Goal: Obtain resource: Obtain resource

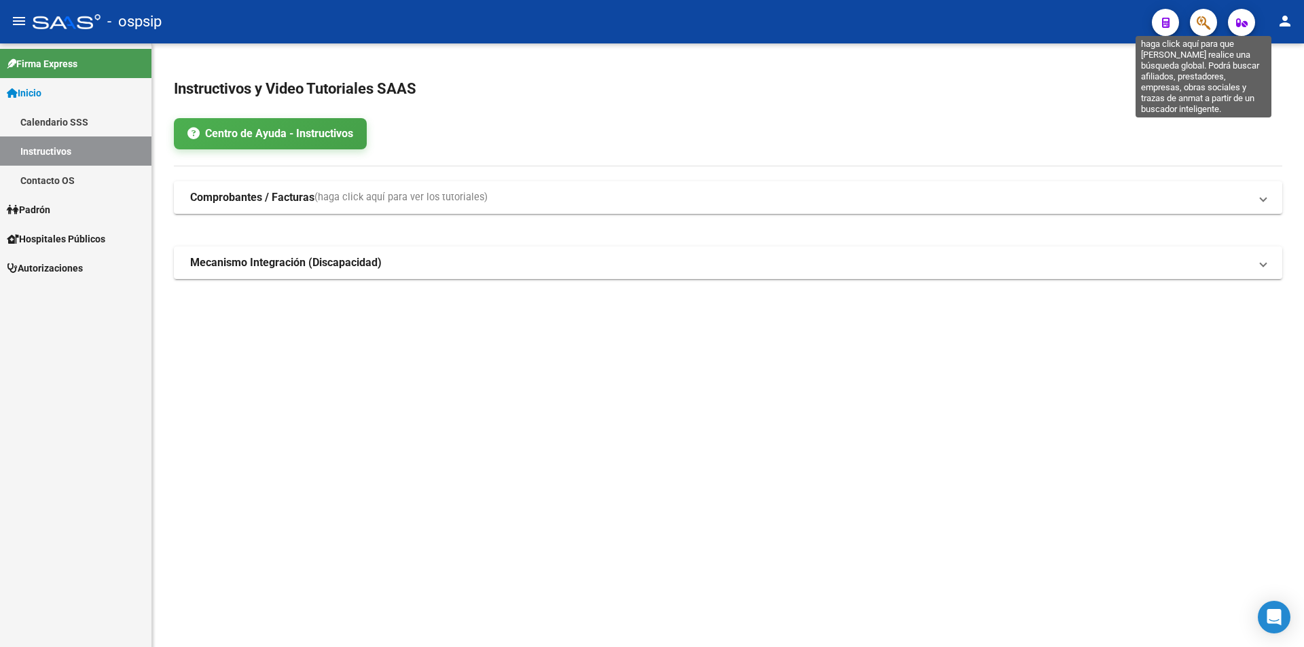
click at [1203, 26] on icon "button" at bounding box center [1204, 23] width 14 height 16
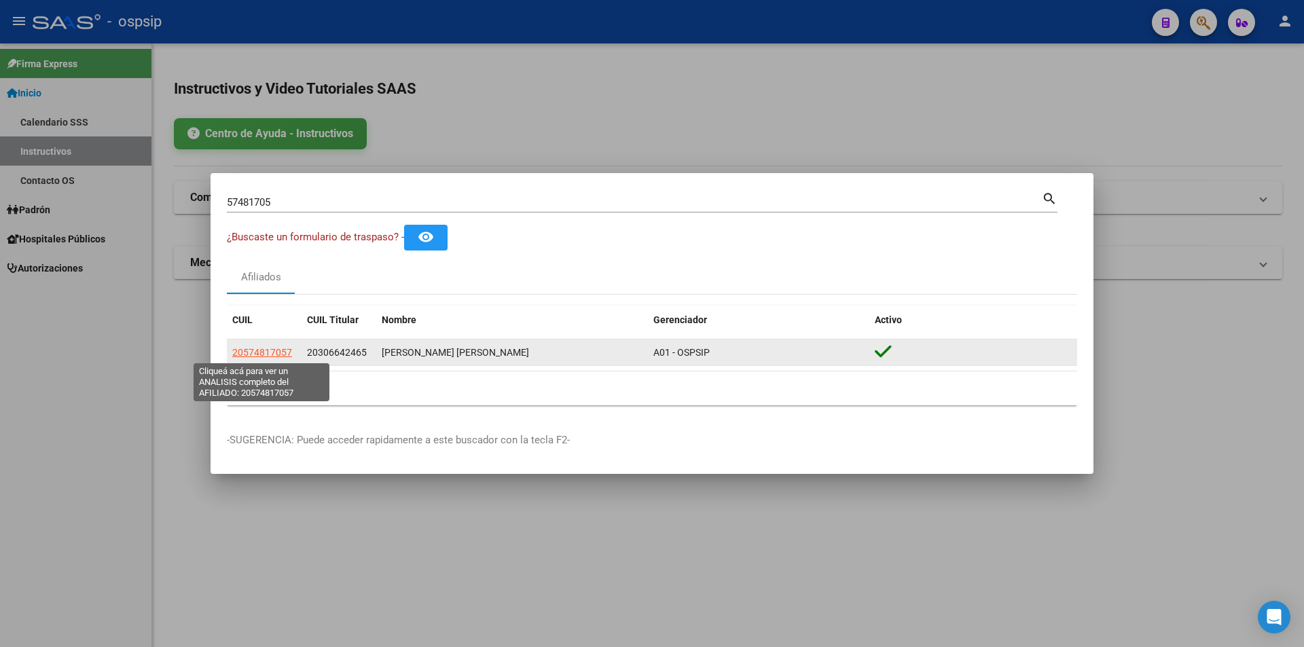
click at [257, 356] on span "20574817057" at bounding box center [262, 352] width 60 height 11
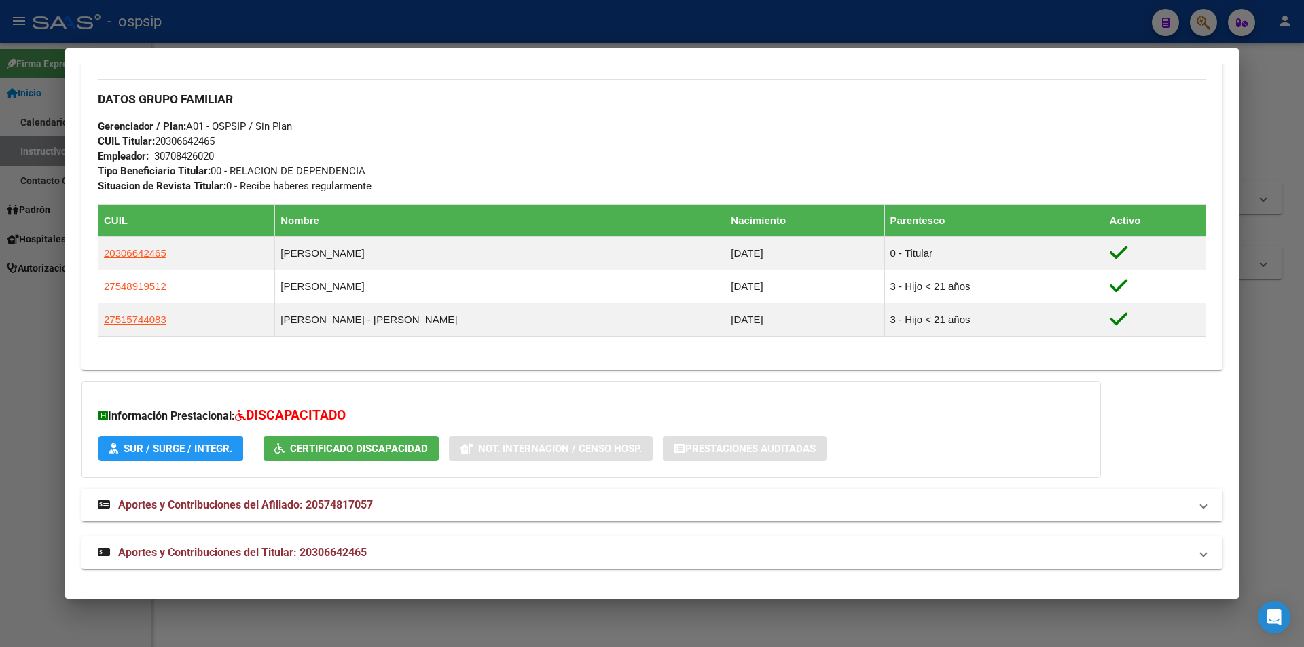
scroll to position [623, 0]
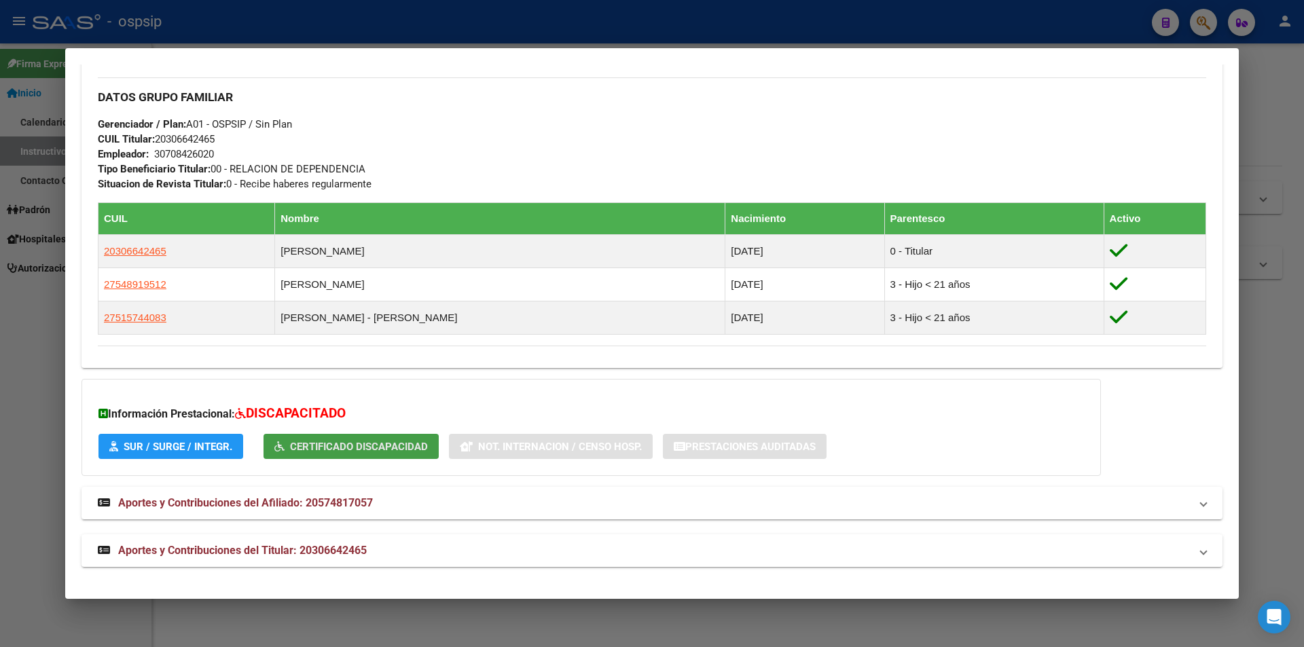
click at [367, 446] on span "Certificado Discapacidad" at bounding box center [359, 447] width 138 height 12
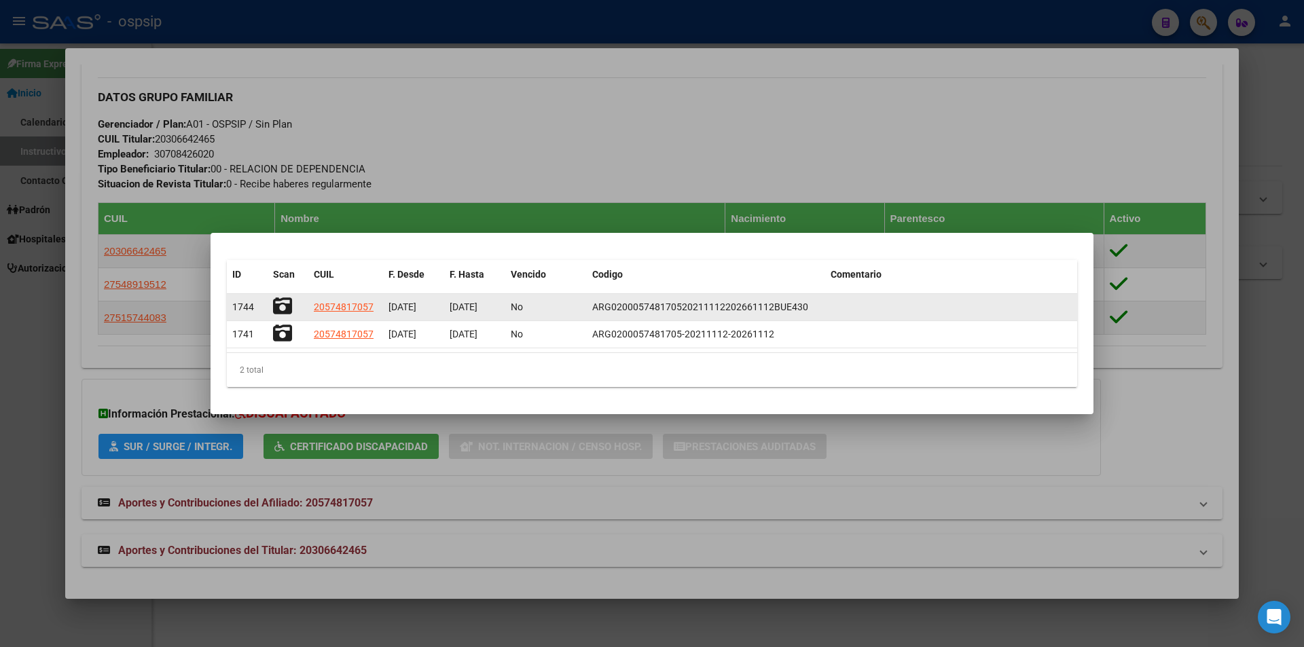
click at [285, 305] on icon at bounding box center [282, 306] width 19 height 19
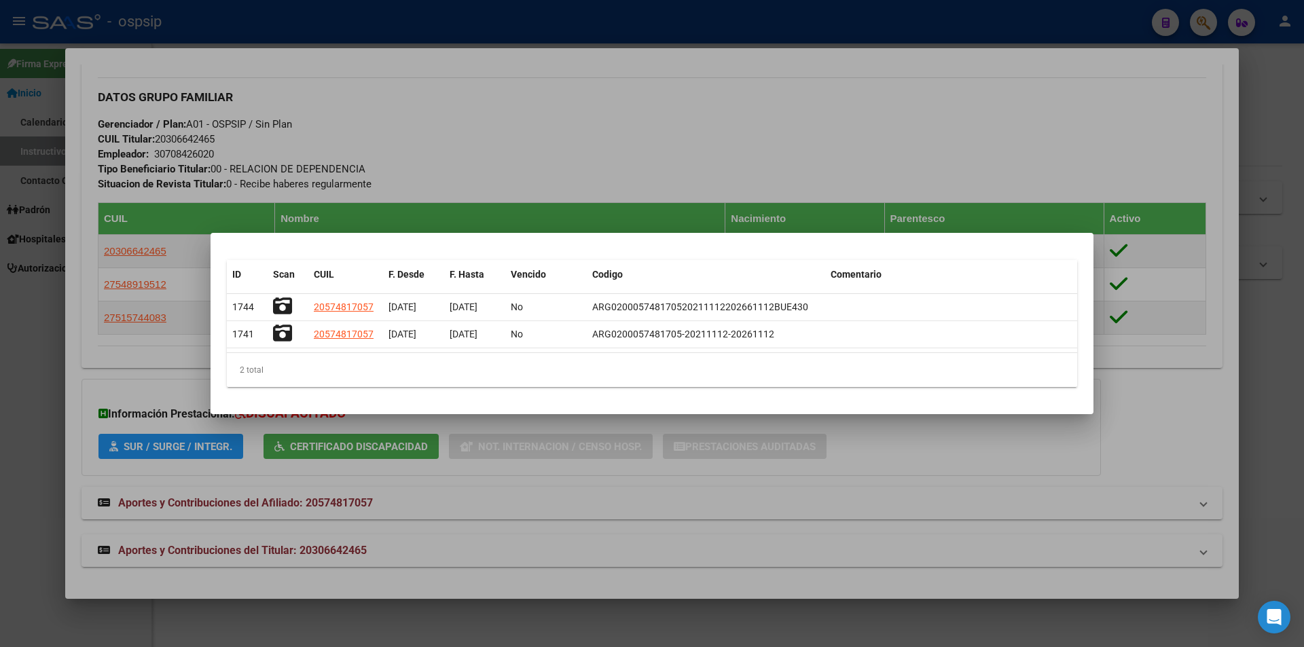
click at [1053, 147] on div at bounding box center [652, 323] width 1304 height 647
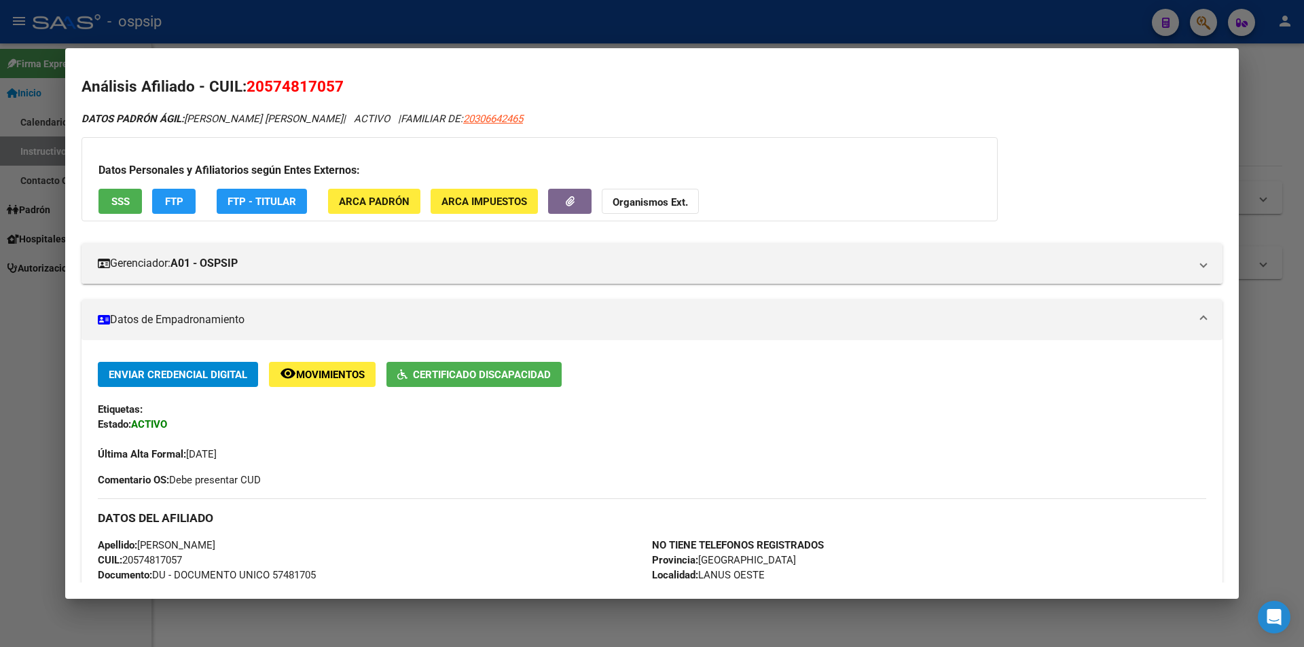
scroll to position [0, 0]
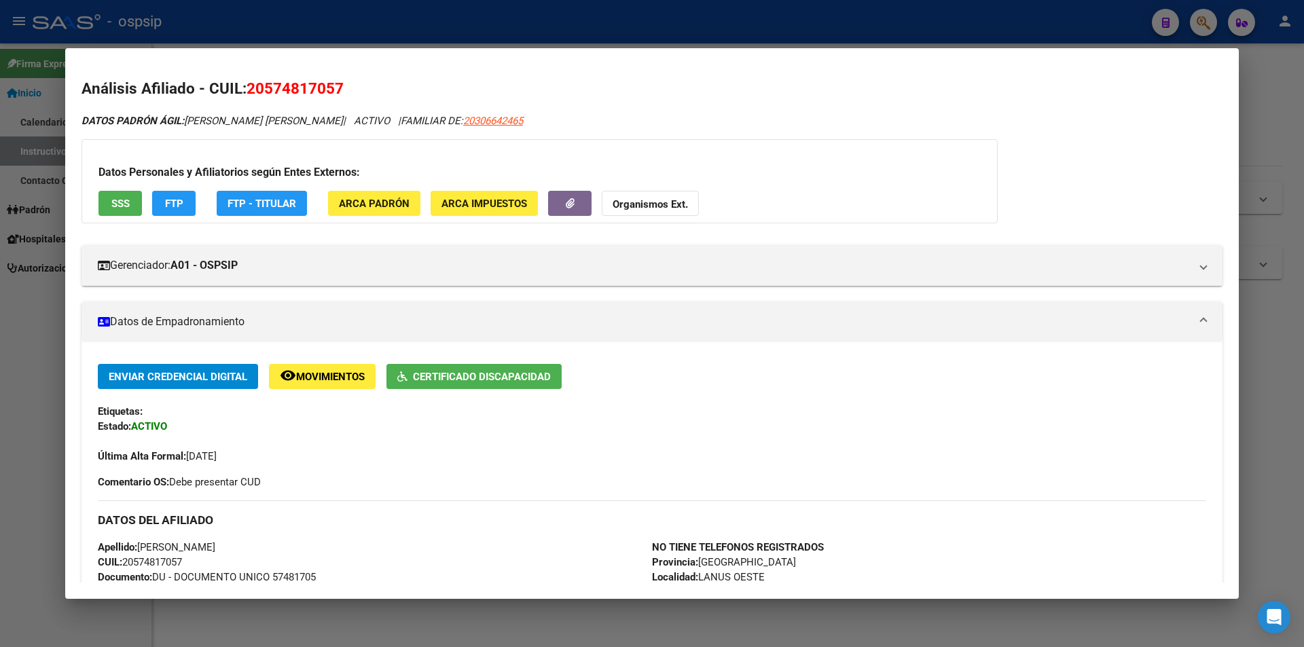
click at [771, 19] on div at bounding box center [652, 323] width 1304 height 647
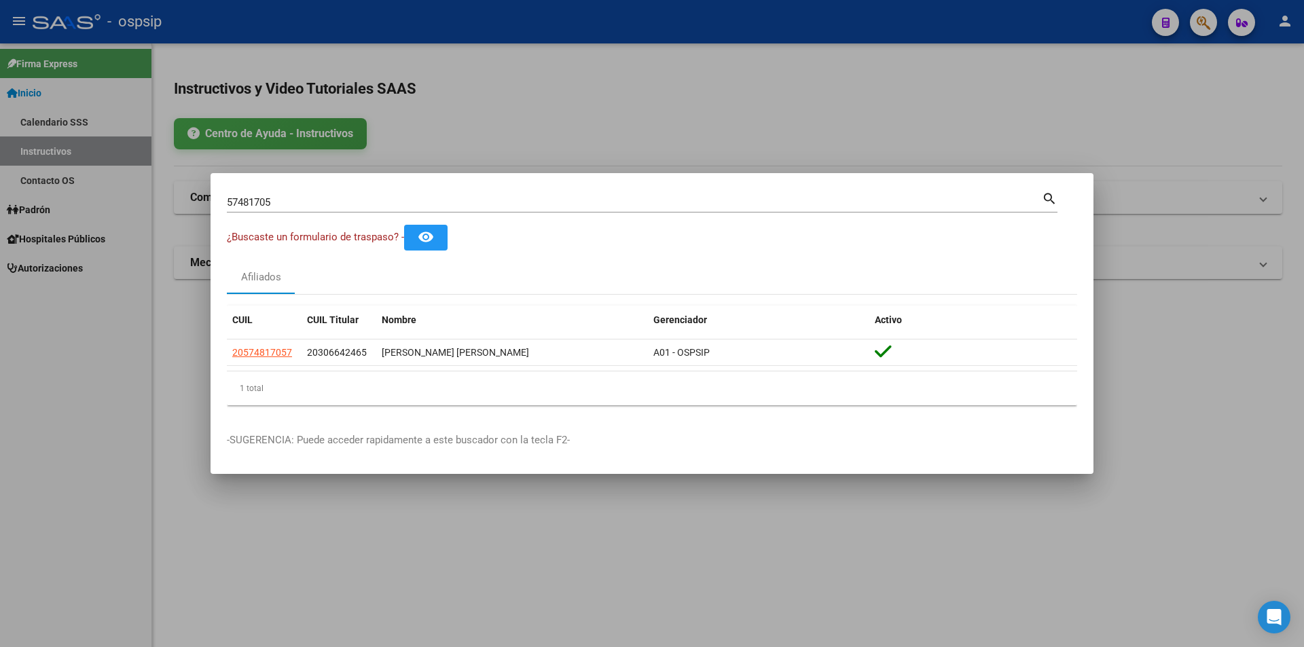
click at [285, 198] on input "57481705" at bounding box center [634, 202] width 815 height 12
type input "5"
type input "53725281"
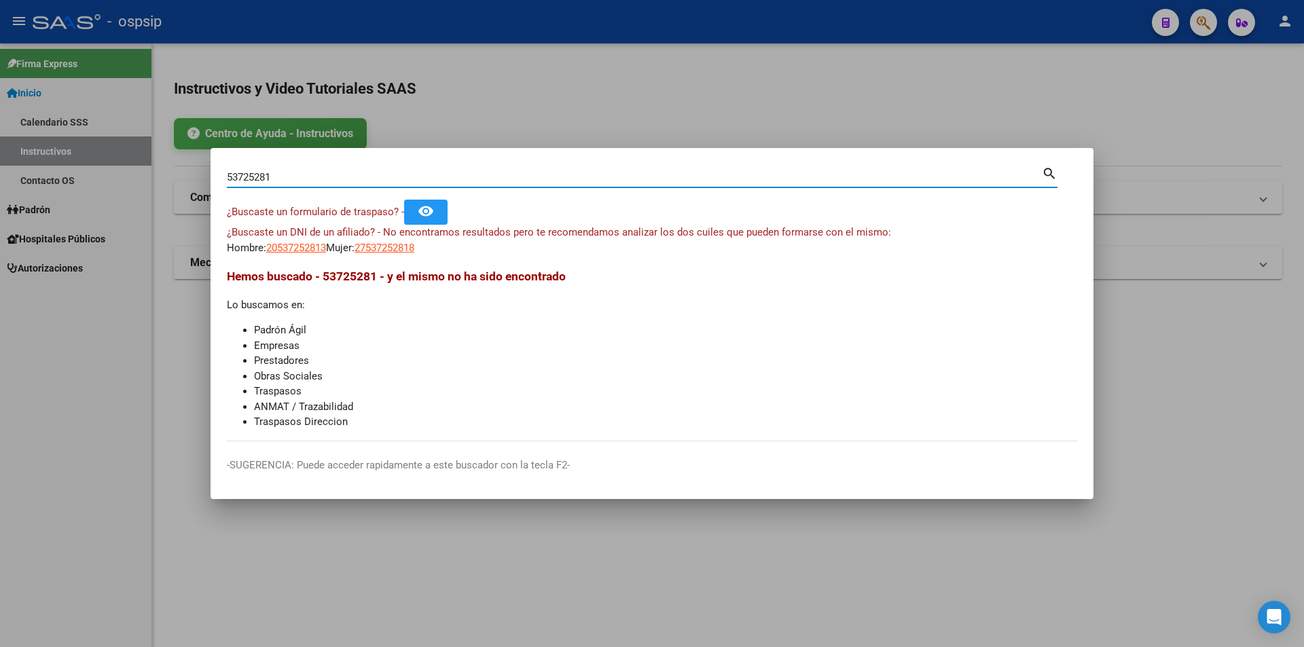
click at [846, 75] on div at bounding box center [652, 323] width 1304 height 647
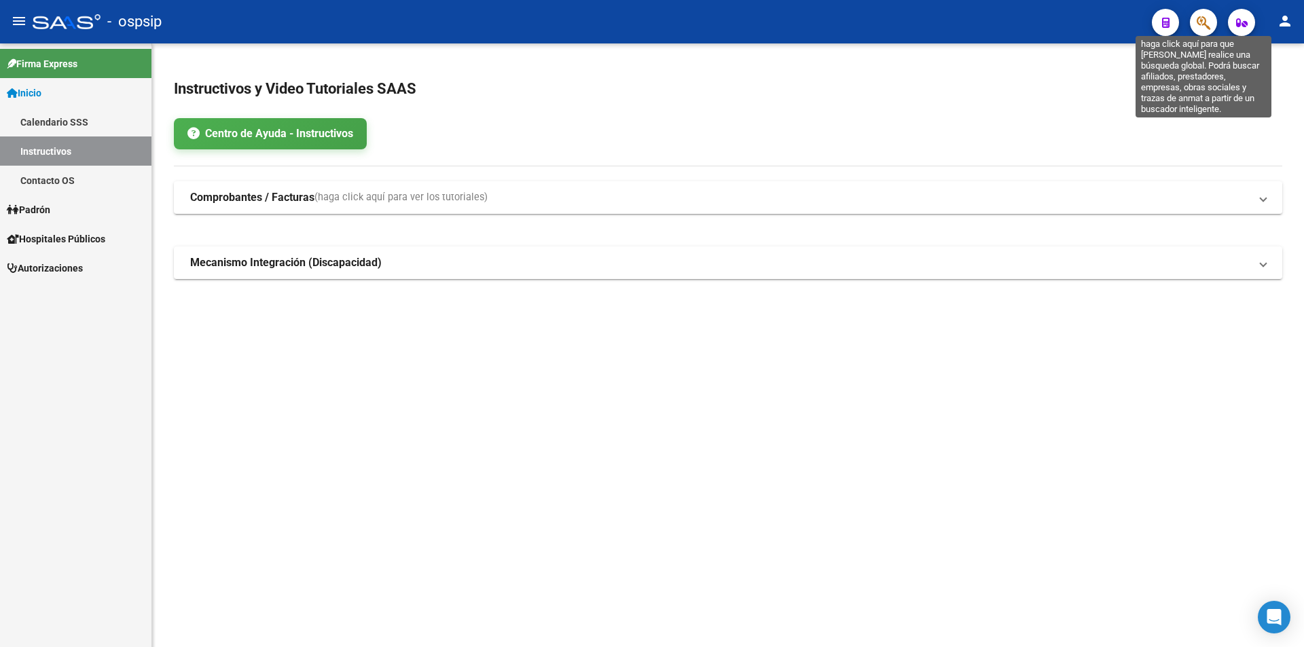
click at [1209, 22] on icon "button" at bounding box center [1204, 23] width 14 height 16
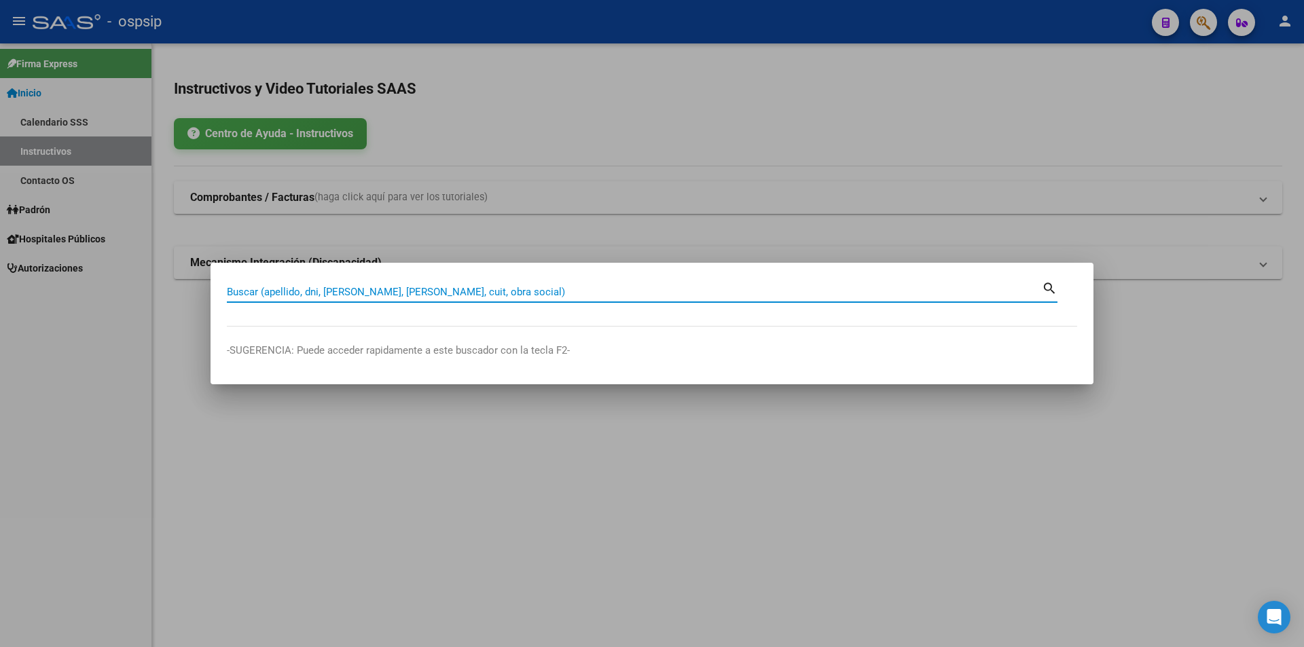
click at [259, 291] on input "Buscar (apellido, dni, [PERSON_NAME], [PERSON_NAME], cuit, obra social)" at bounding box center [634, 292] width 815 height 12
type input "53725381"
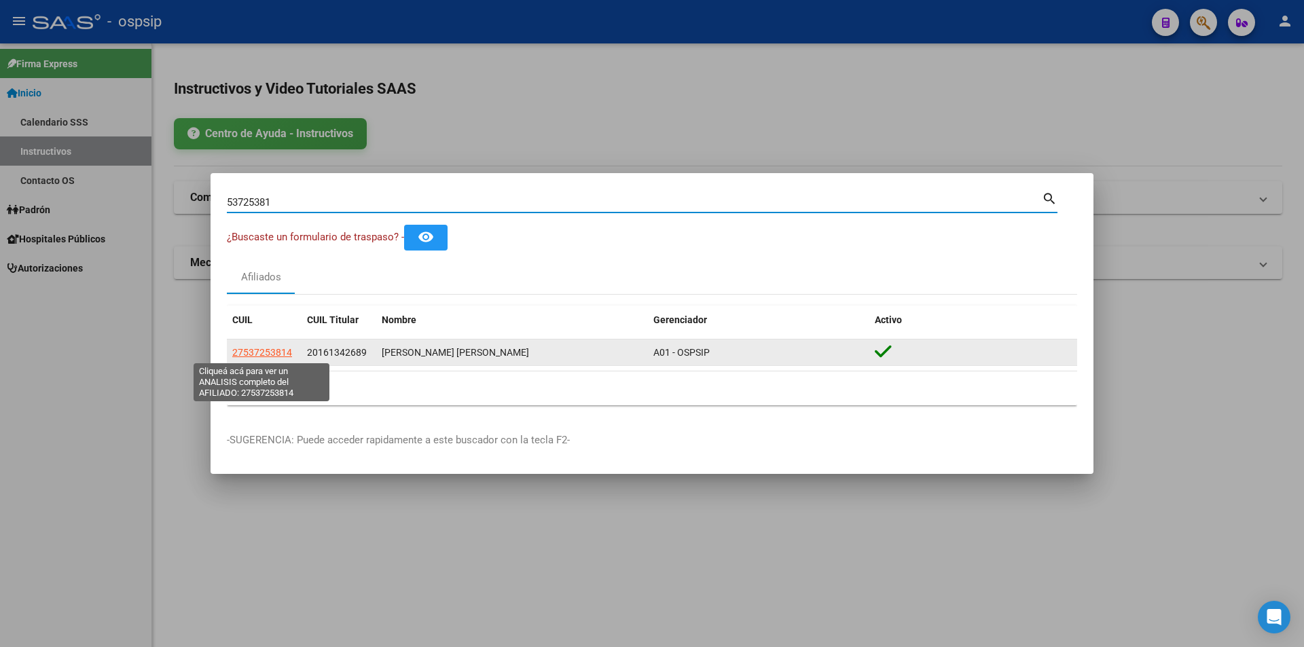
click at [263, 354] on span "27537253814" at bounding box center [262, 352] width 60 height 11
type textarea "27537253814"
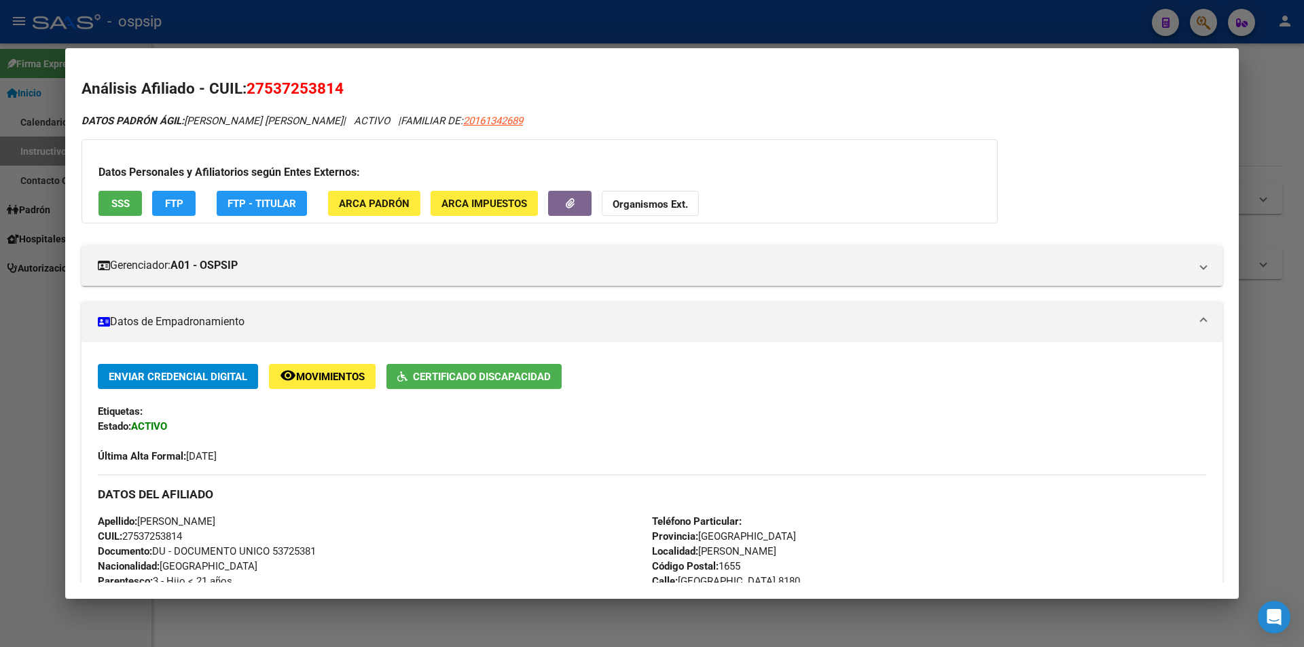
click at [504, 25] on div at bounding box center [652, 323] width 1304 height 647
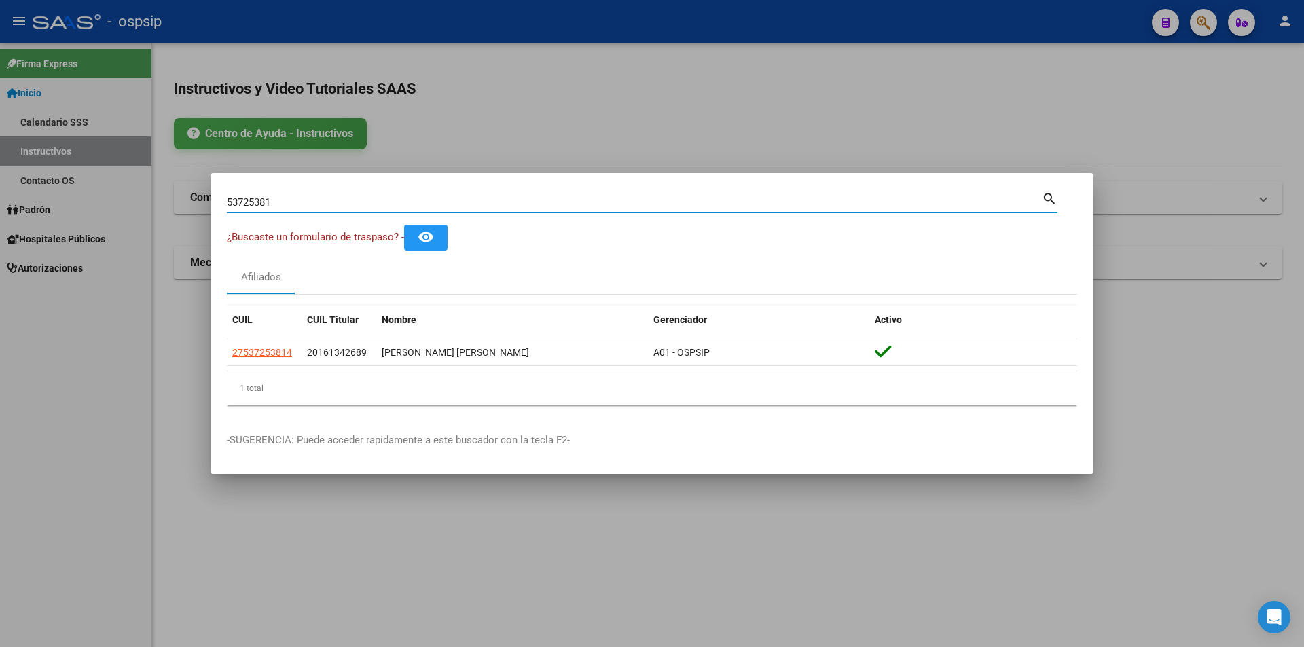
click at [275, 200] on input "53725381" at bounding box center [634, 202] width 815 height 12
type input "5"
type input "57481705"
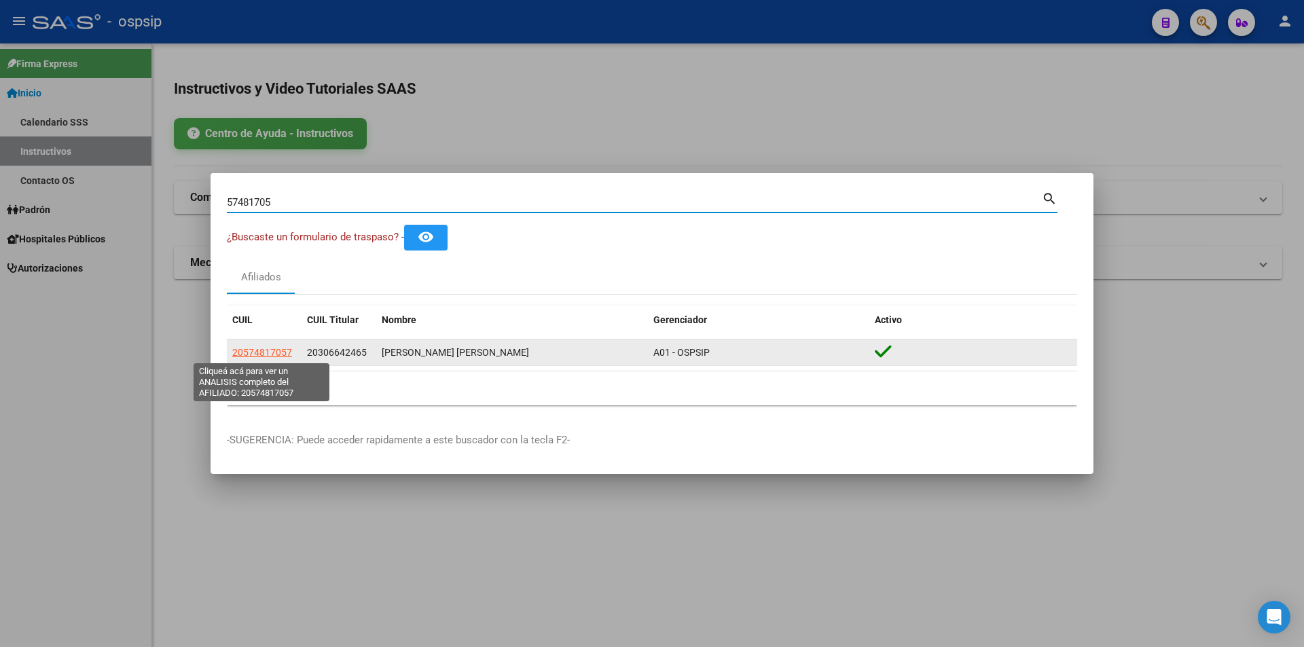
click at [257, 350] on span "20574817057" at bounding box center [262, 352] width 60 height 11
type textarea "20574817057"
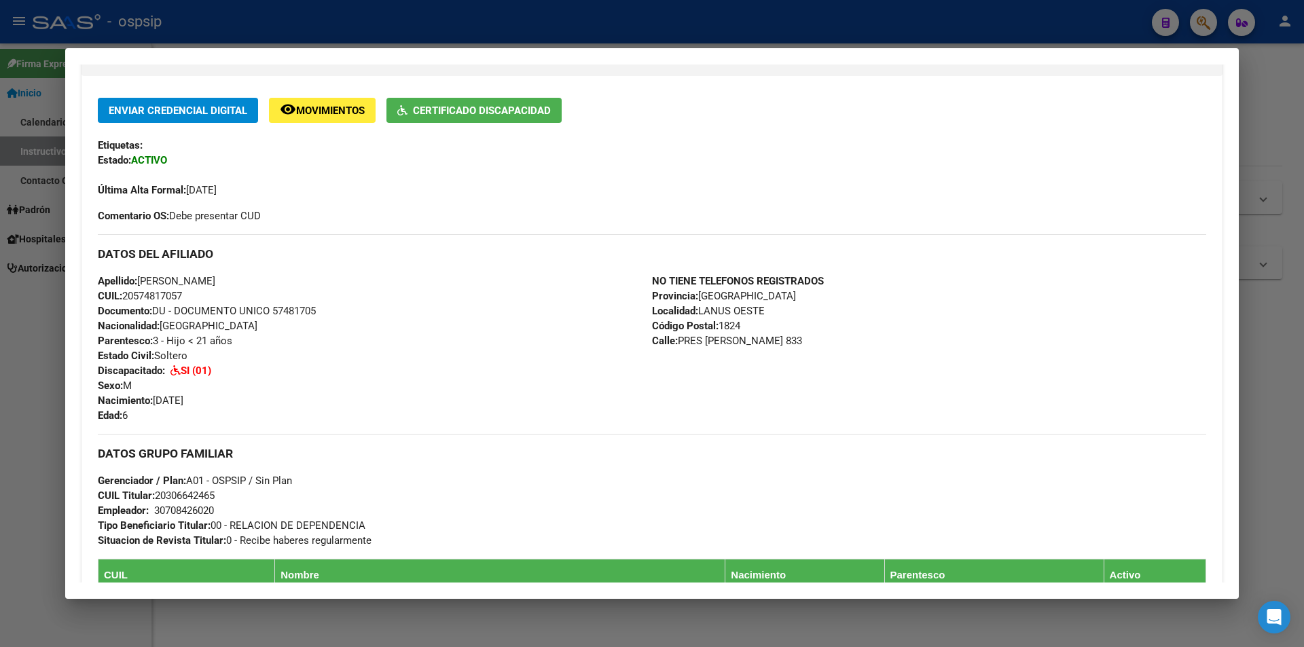
scroll to position [272, 0]
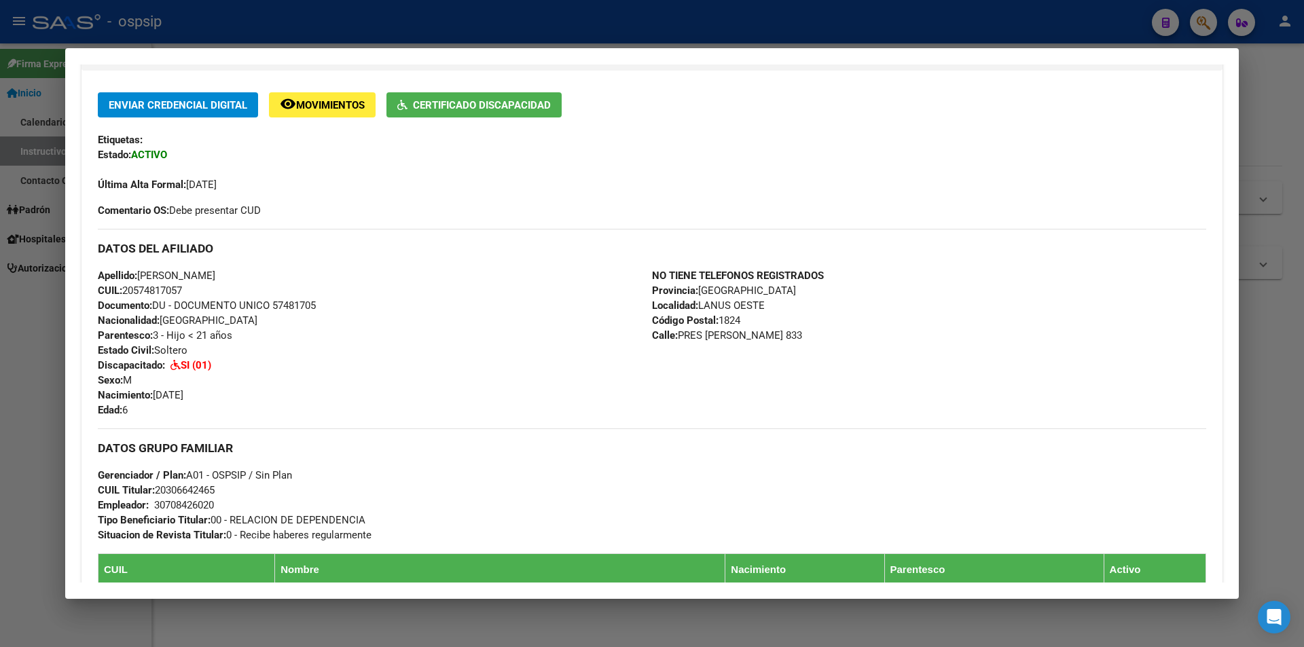
click at [489, 103] on span "Certificado Discapacidad" at bounding box center [482, 105] width 138 height 12
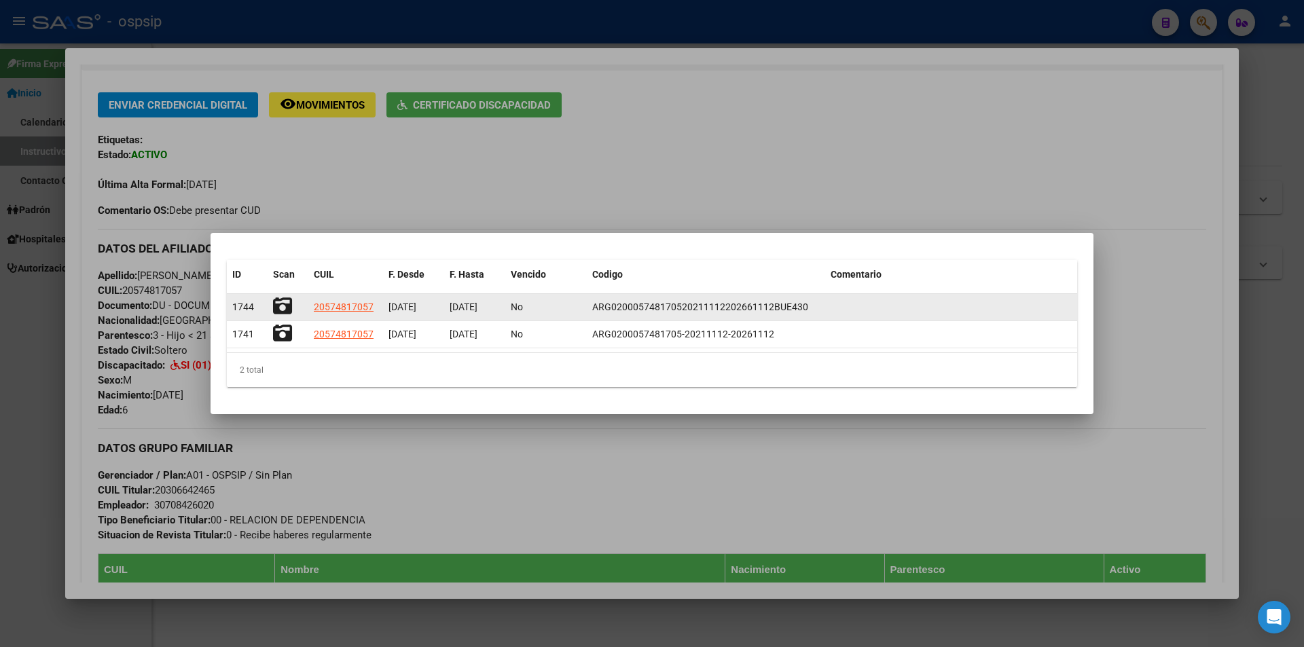
click at [284, 308] on icon at bounding box center [282, 306] width 19 height 19
click at [285, 306] on icon at bounding box center [282, 306] width 19 height 19
click at [280, 303] on icon at bounding box center [282, 306] width 19 height 19
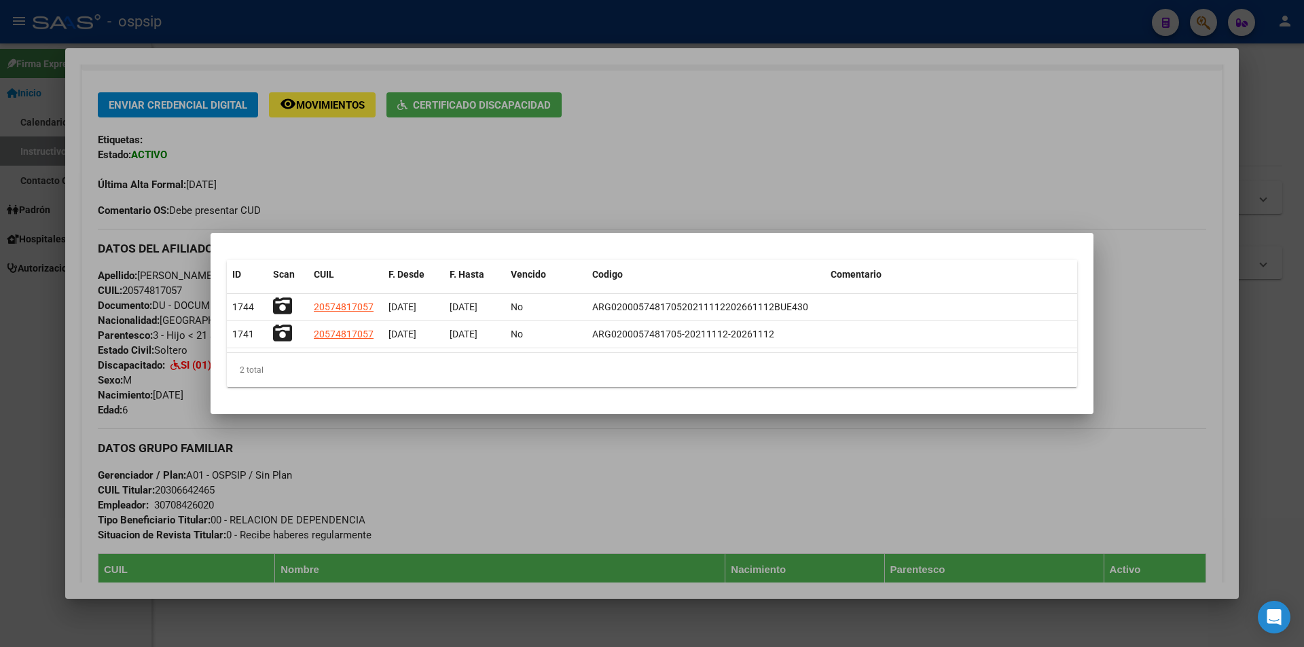
click at [926, 28] on div at bounding box center [652, 323] width 1304 height 647
